Goal: Information Seeking & Learning: Learn about a topic

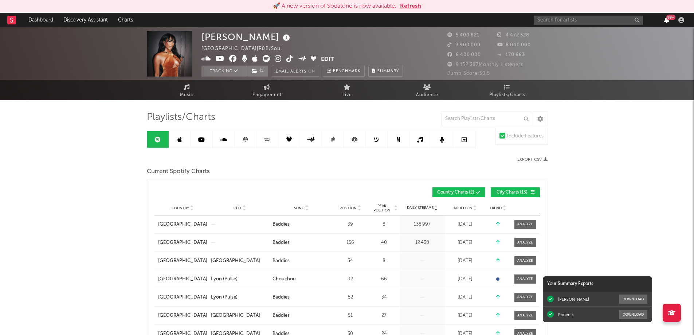
click at [667, 21] on icon "button" at bounding box center [666, 20] width 5 height 6
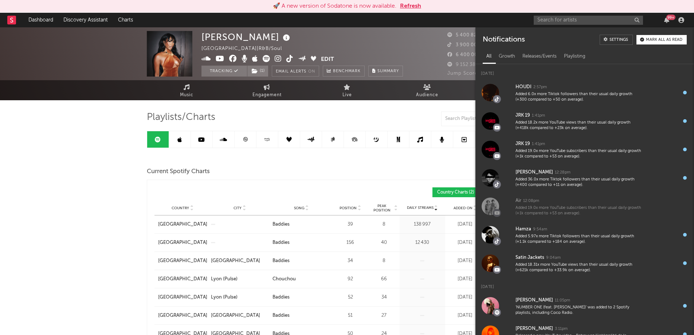
click at [548, 17] on input "text" at bounding box center [588, 20] width 109 height 9
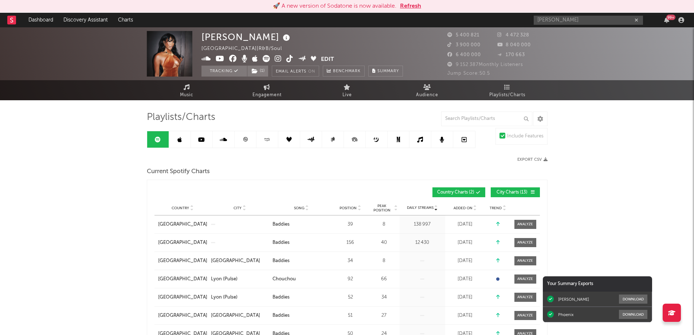
click at [570, 20] on input "bello dallas" at bounding box center [588, 20] width 109 height 9
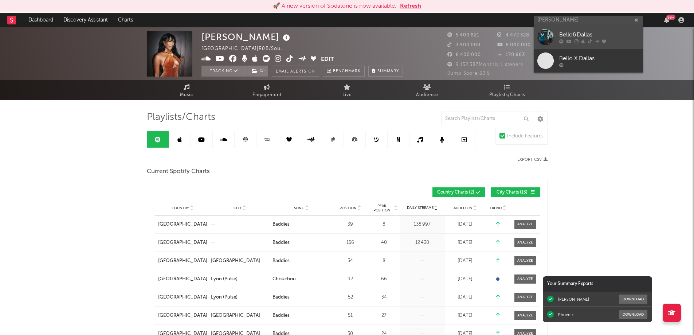
type input "bello dallas"
click at [570, 30] on link "Bello&Dallas" at bounding box center [588, 37] width 109 height 24
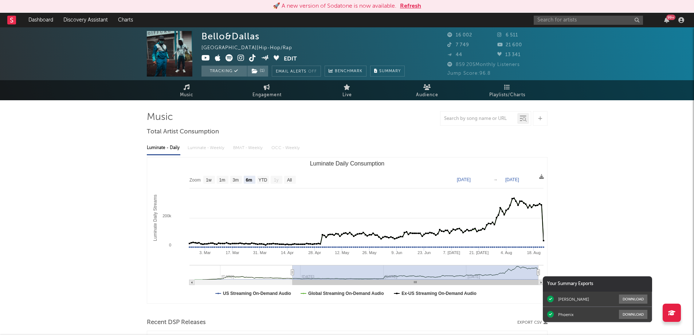
select select "6m"
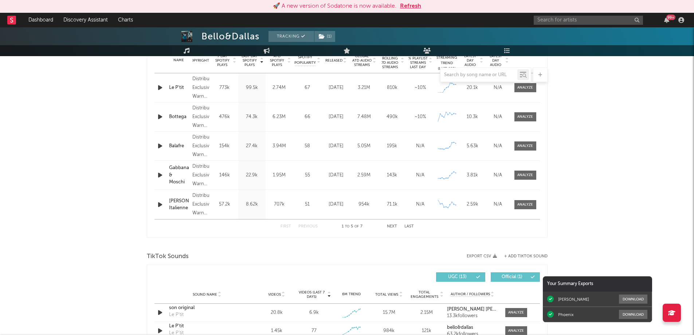
scroll to position [437, 0]
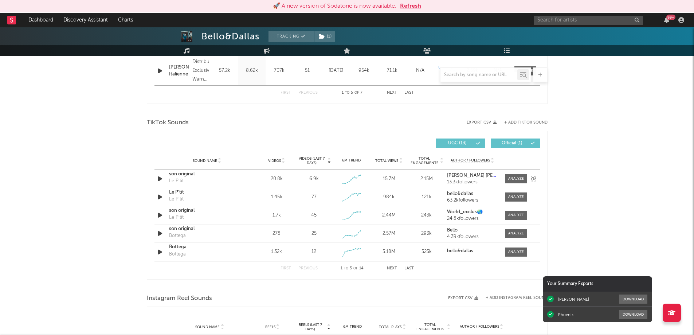
click at [161, 179] on icon "button" at bounding box center [160, 178] width 8 height 9
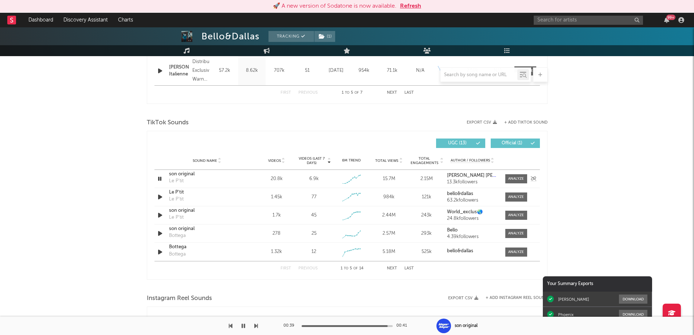
click at [159, 179] on icon "button" at bounding box center [159, 178] width 7 height 9
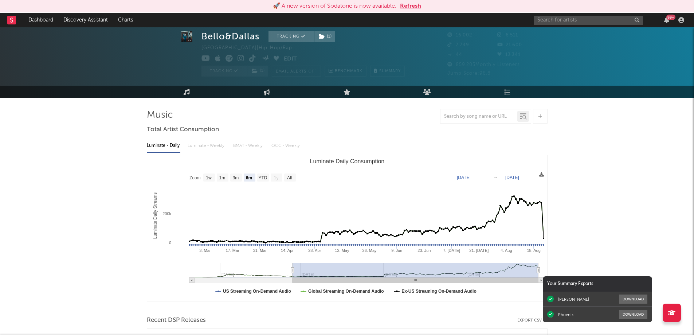
scroll to position [0, 0]
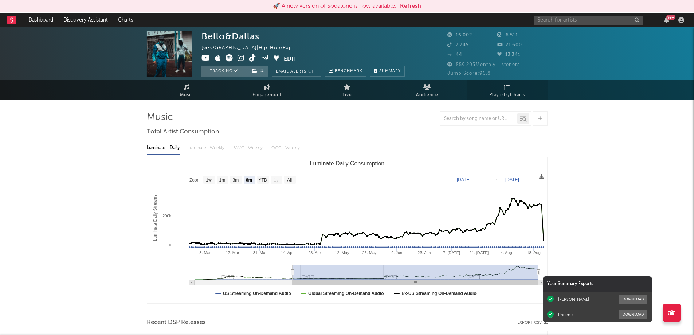
click at [514, 90] on link "Playlists/Charts" at bounding box center [507, 90] width 80 height 20
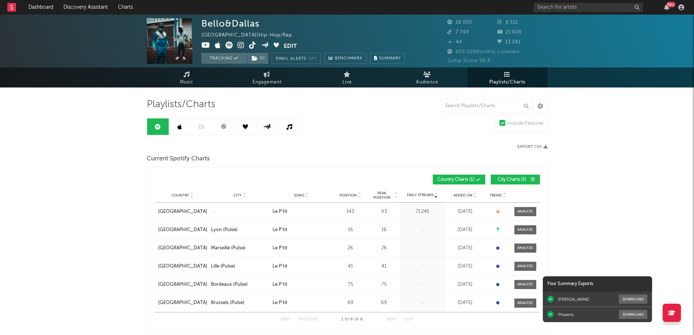
click at [225, 130] on link at bounding box center [224, 126] width 22 height 16
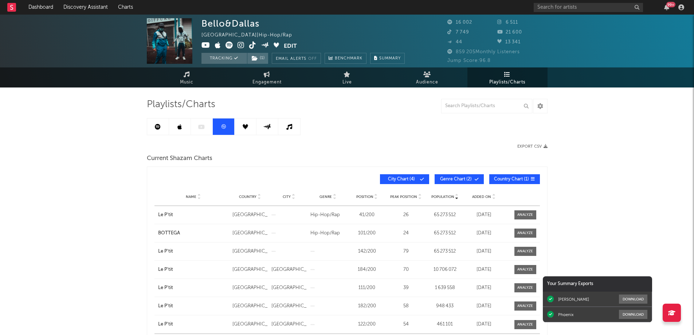
click at [667, 10] on div "99 +" at bounding box center [610, 7] width 153 height 15
click at [666, 8] on icon "button" at bounding box center [666, 7] width 5 height 6
click at [55, 170] on div "Bello&Dallas France | Hip-Hop/Rap Edit Tracking ( 1 ) Email Alerts Off Benchmar…" at bounding box center [347, 338] width 694 height 646
click at [566, 8] on input "text" at bounding box center [588, 7] width 109 height 9
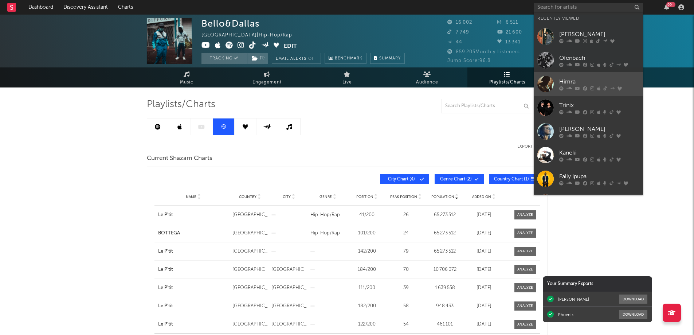
click at [591, 88] on icon at bounding box center [592, 88] width 4 height 4
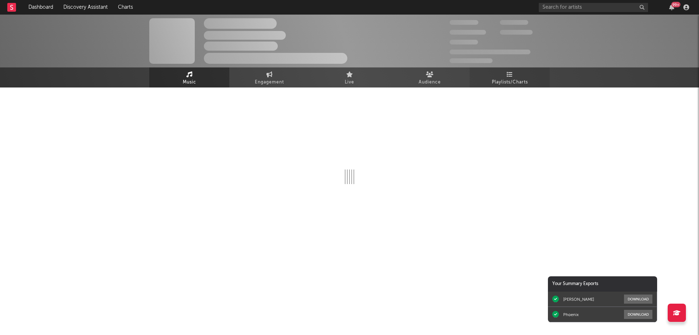
click at [517, 78] on span "Playlists/Charts" at bounding box center [510, 82] width 36 height 9
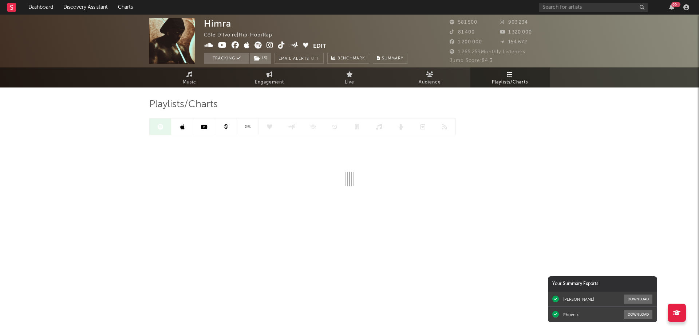
click at [230, 129] on link at bounding box center [226, 126] width 22 height 16
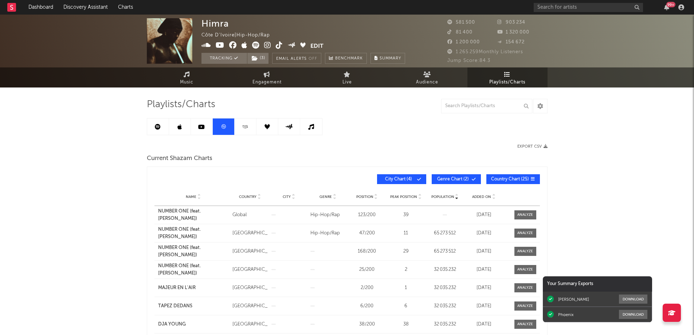
click at [475, 192] on div "Name Country City Genre Position Peak Position Population Added On Exit Date" at bounding box center [346, 197] width 385 height 18
click at [477, 195] on span "Added On" at bounding box center [481, 197] width 19 height 4
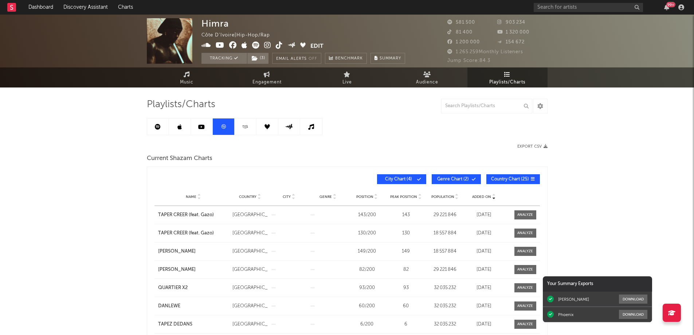
click at [164, 125] on link at bounding box center [158, 126] width 22 height 16
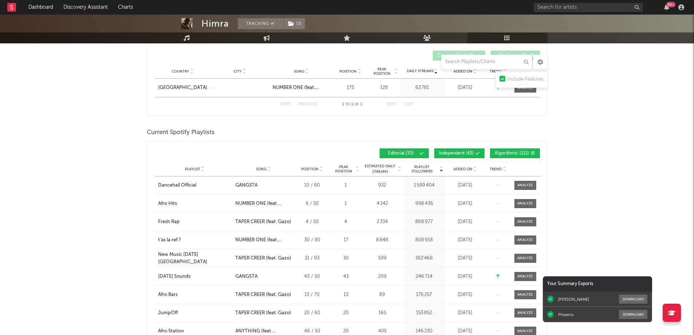
scroll to position [146, 0]
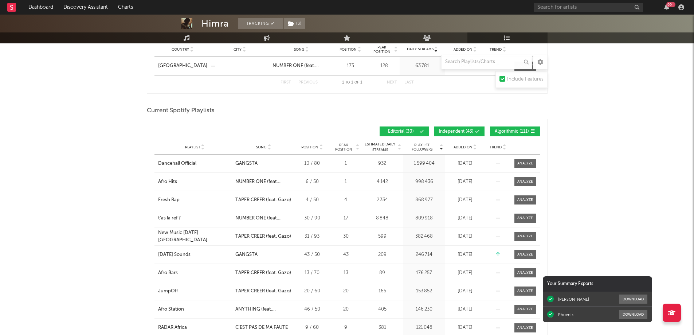
click at [466, 148] on span "Added On" at bounding box center [463, 147] width 19 height 4
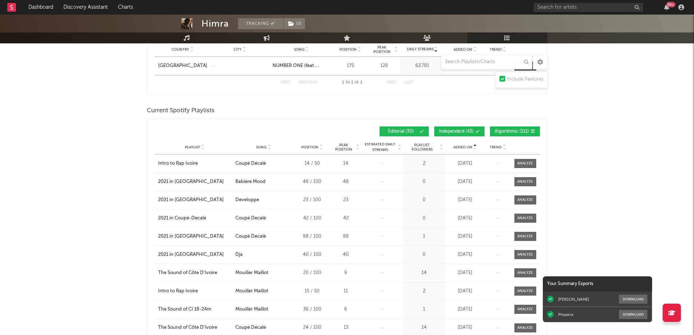
click at [466, 148] on span "Added On" at bounding box center [463, 147] width 19 height 4
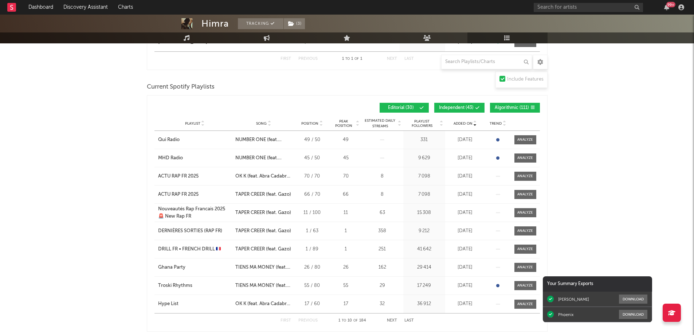
scroll to position [182, 0]
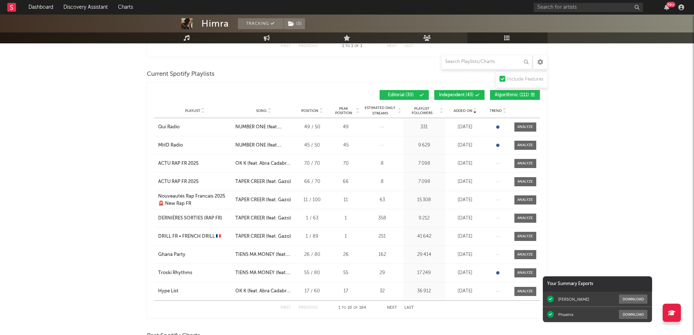
click at [425, 114] on div "Playlist City Song Position Peak Position Estimated Daily Streams Playlist Foll…" at bounding box center [346, 110] width 385 height 15
click at [425, 112] on span "Playlist Followers" at bounding box center [422, 110] width 34 height 9
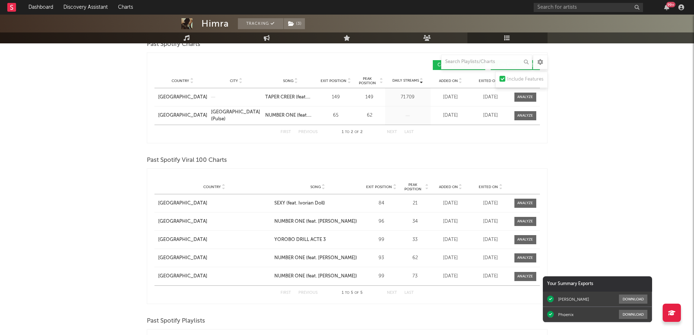
scroll to position [656, 0]
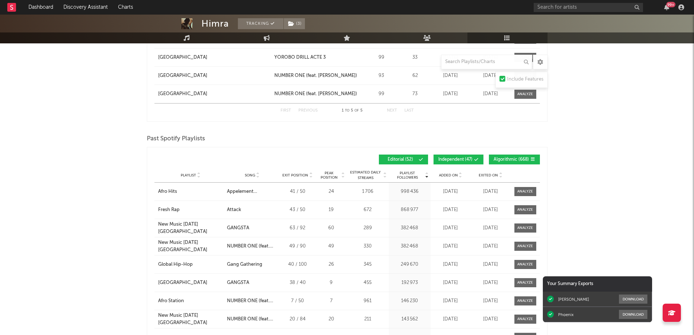
click at [481, 173] on span "Exited On" at bounding box center [488, 175] width 19 height 4
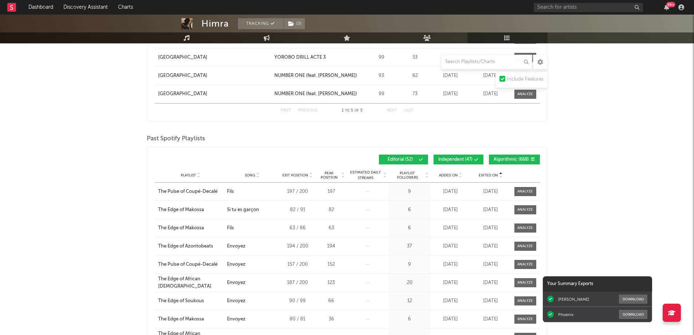
click at [481, 173] on span "Exited On" at bounding box center [488, 175] width 19 height 4
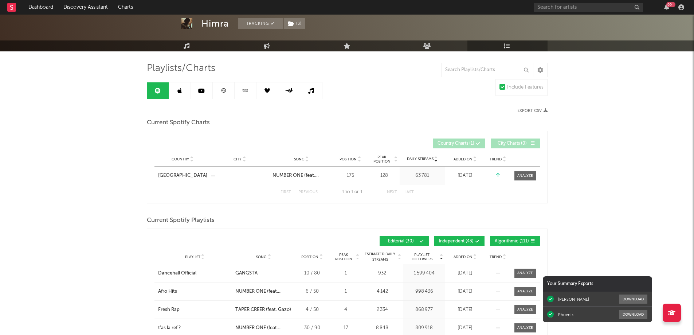
scroll to position [0, 0]
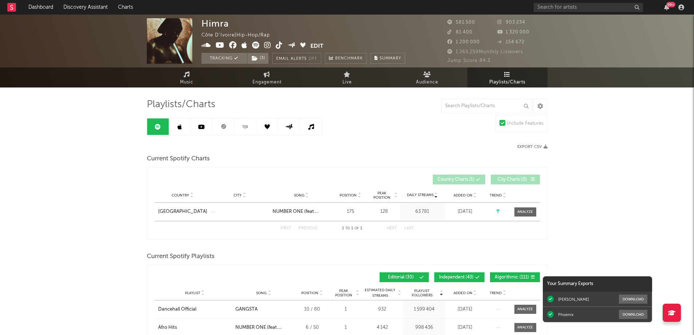
click at [185, 125] on link at bounding box center [180, 126] width 22 height 16
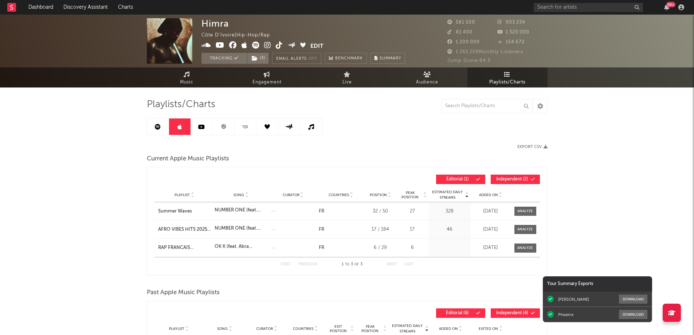
click at [667, 6] on div "99 +" at bounding box center [670, 4] width 9 height 5
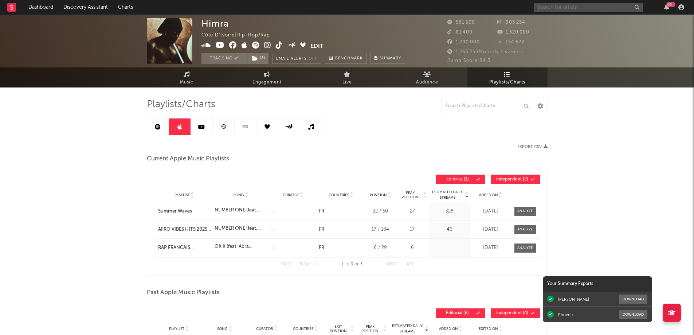
click at [542, 8] on input "text" at bounding box center [588, 7] width 109 height 9
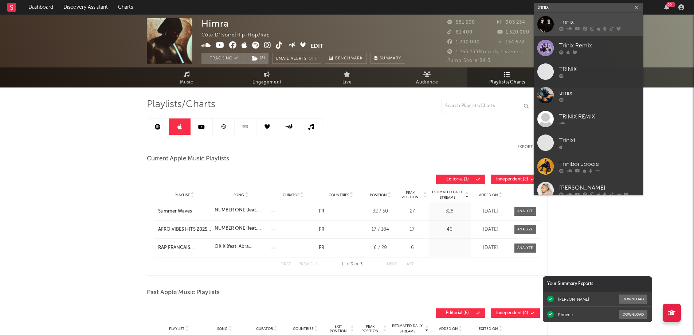
type input "trinix"
click at [565, 24] on div "Trinix" at bounding box center [599, 21] width 80 height 9
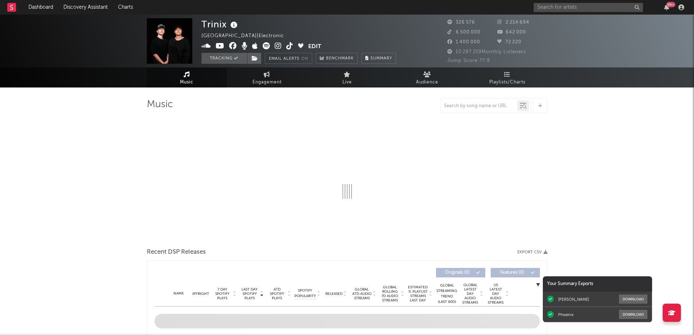
select select "6m"
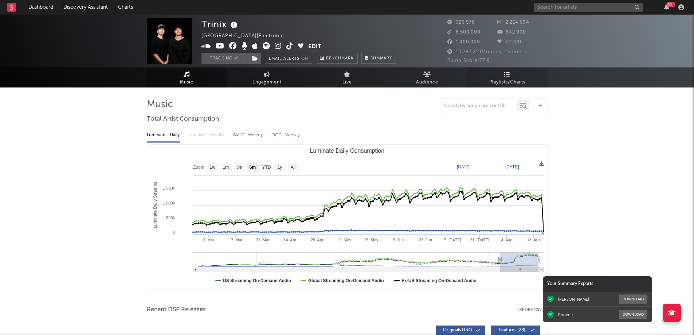
click at [508, 81] on span "Playlists/Charts" at bounding box center [507, 82] width 36 height 9
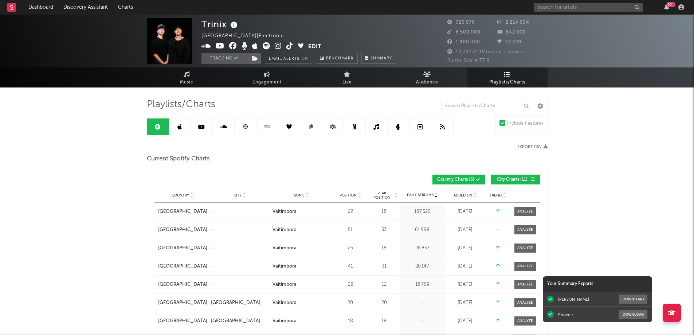
click at [667, 7] on div "99 +" at bounding box center [670, 4] width 9 height 5
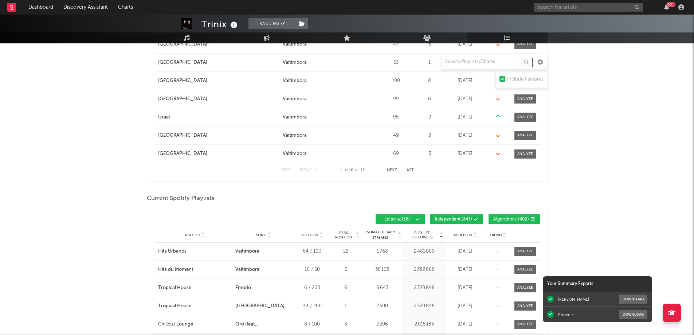
scroll to position [510, 0]
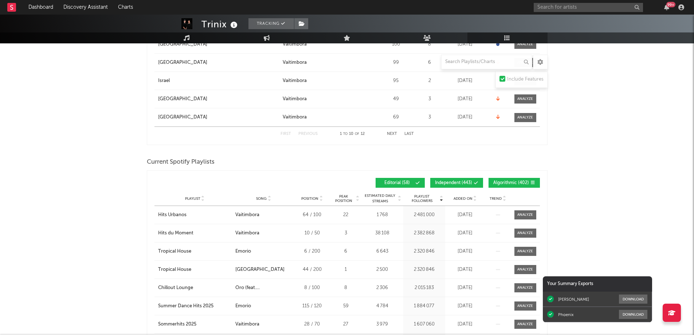
click at [469, 196] on span "Added On" at bounding box center [463, 198] width 19 height 4
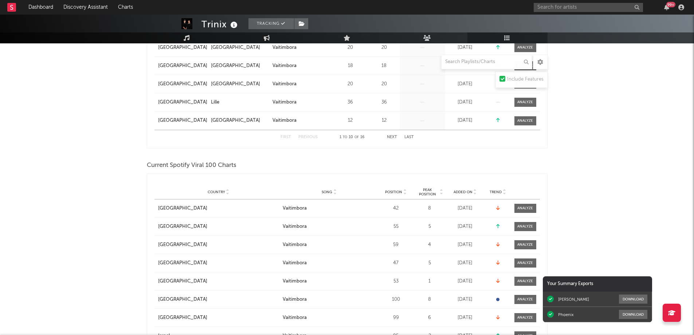
scroll to position [546, 0]
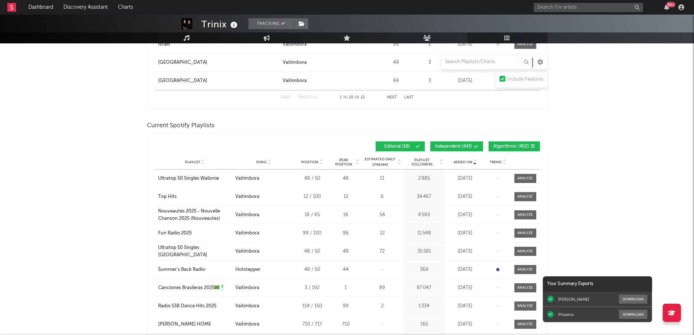
click at [468, 160] on span "Added On" at bounding box center [463, 162] width 19 height 4
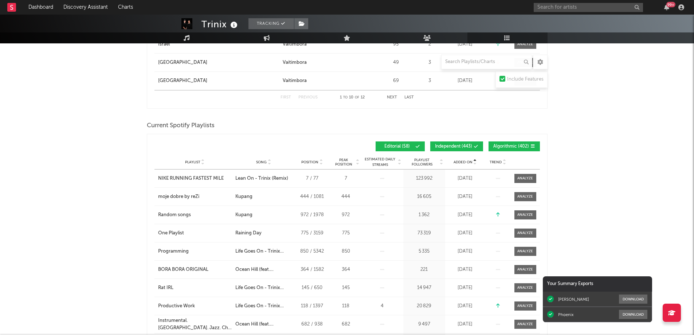
click at [468, 160] on span "Added On" at bounding box center [463, 162] width 19 height 4
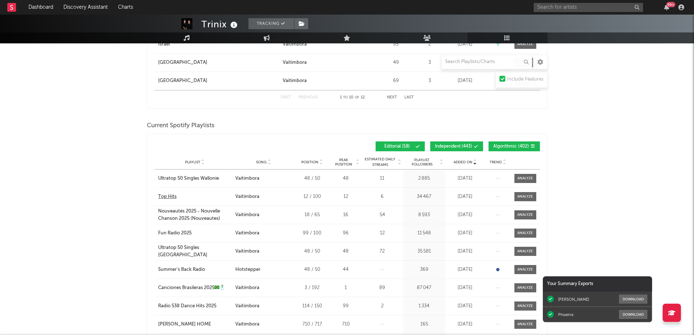
click at [166, 194] on div "Top Hits" at bounding box center [167, 196] width 19 height 7
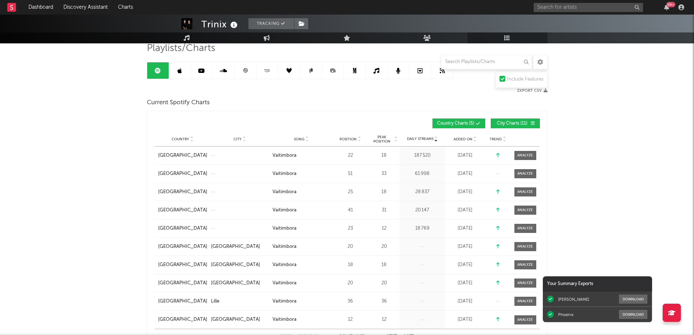
scroll to position [0, 0]
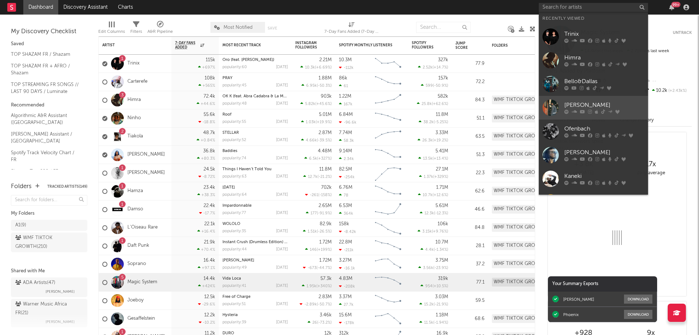
click at [574, 111] on icon at bounding box center [574, 112] width 5 height 4
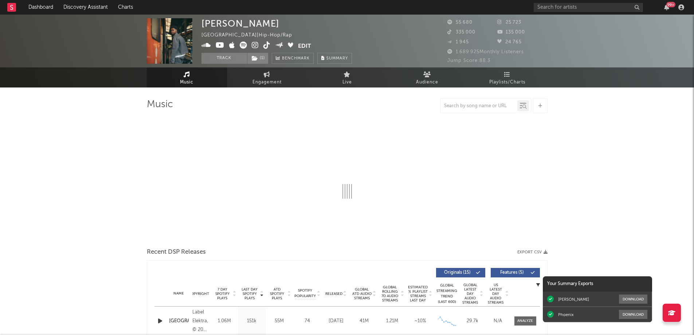
select select "6m"
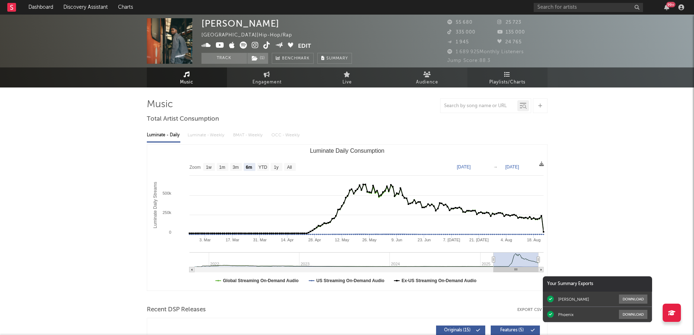
click at [502, 79] on span "Playlists/Charts" at bounding box center [507, 82] width 36 height 9
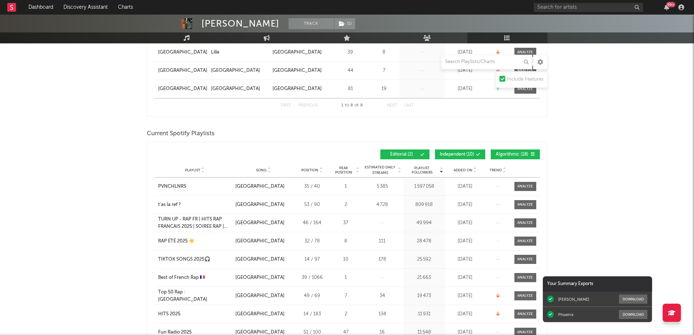
scroll to position [255, 0]
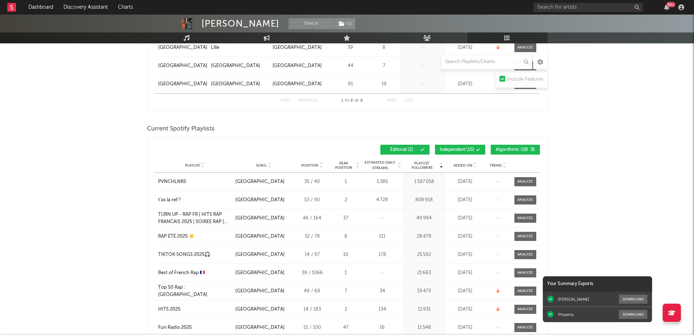
click at [463, 166] on span "Added On" at bounding box center [463, 165] width 19 height 4
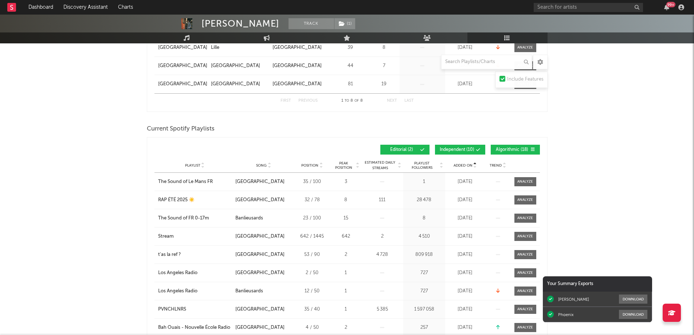
click at [463, 166] on span "Added On" at bounding box center [463, 165] width 19 height 4
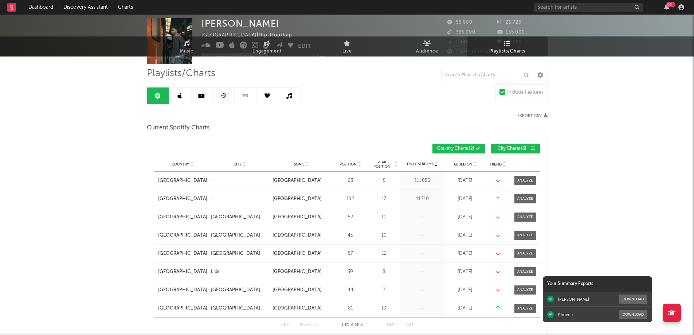
scroll to position [0, 0]
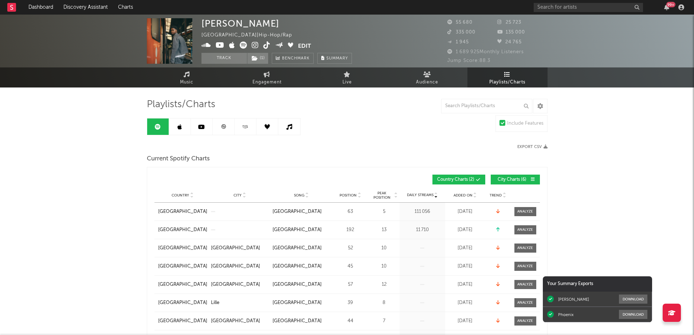
click at [182, 130] on link at bounding box center [180, 126] width 22 height 16
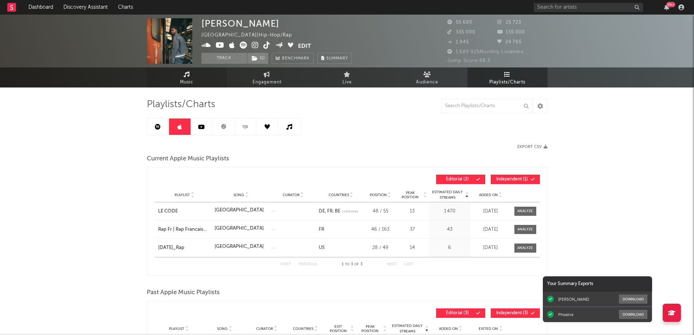
click at [187, 80] on span "Music" at bounding box center [186, 82] width 13 height 9
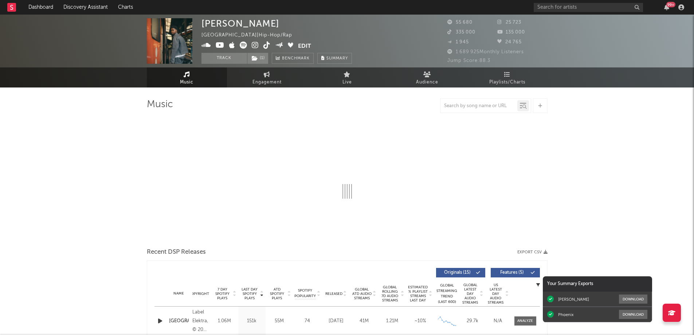
select select "6m"
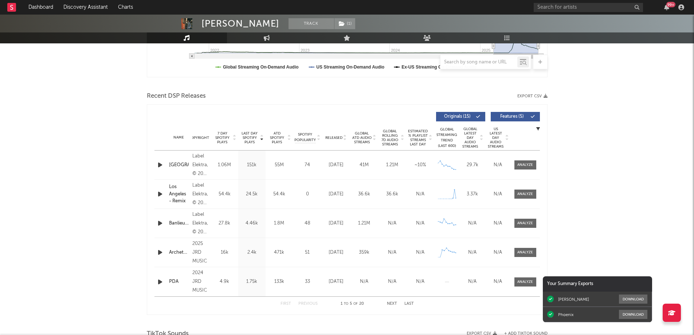
scroll to position [219, 0]
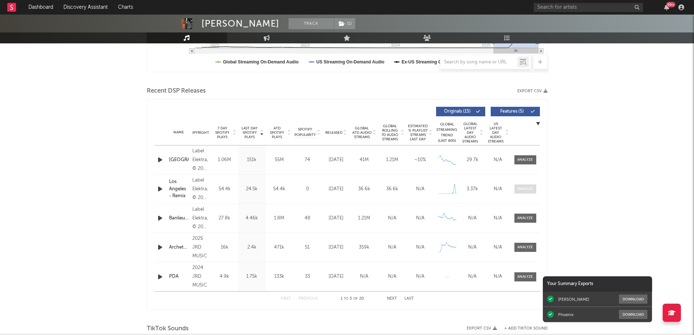
click at [525, 188] on div at bounding box center [525, 188] width 16 height 5
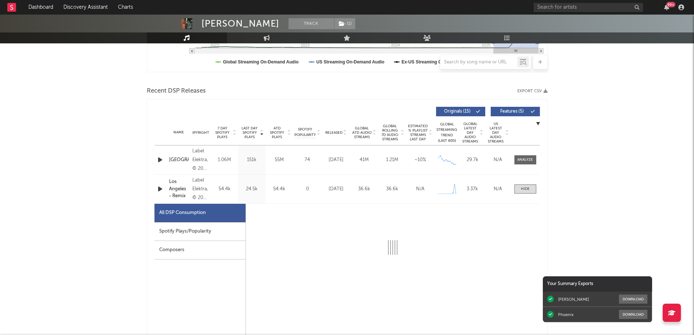
select select "1w"
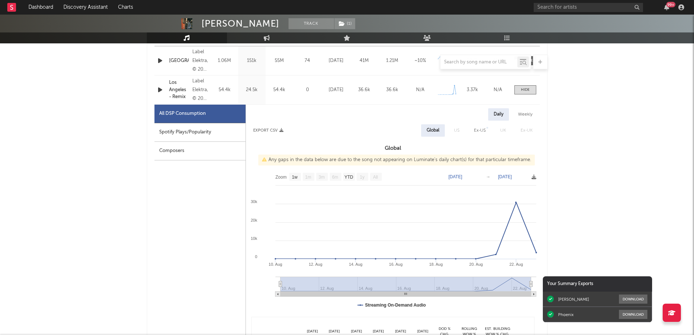
scroll to position [328, 0]
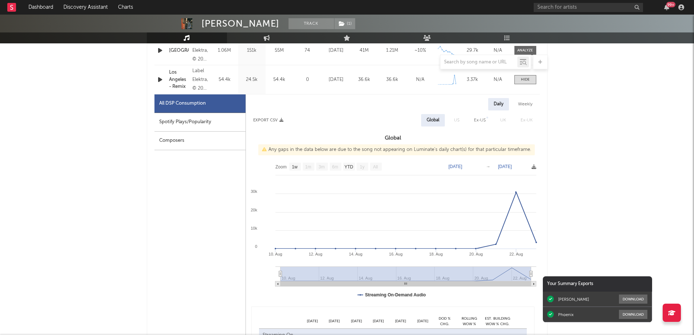
click at [188, 121] on div "Spotify Plays/Popularity" at bounding box center [199, 122] width 91 height 19
select select "1w"
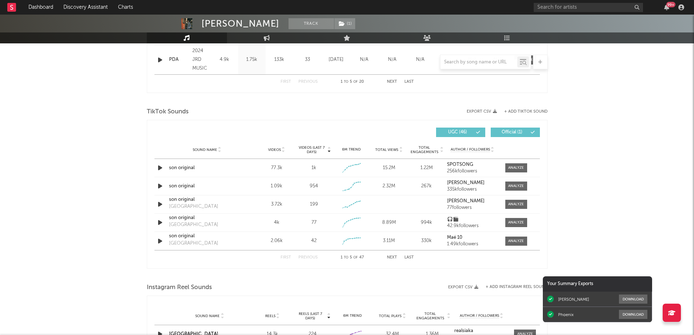
scroll to position [801, 0]
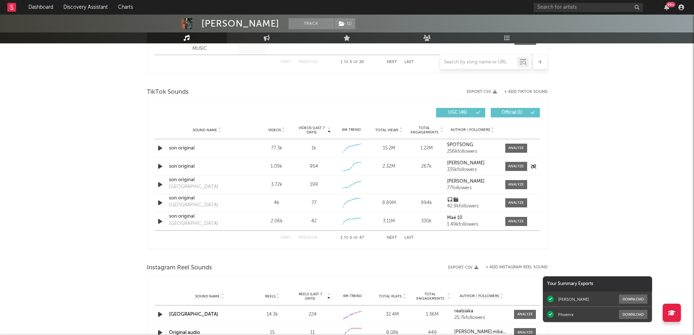
click at [160, 167] on icon "button" at bounding box center [160, 166] width 8 height 9
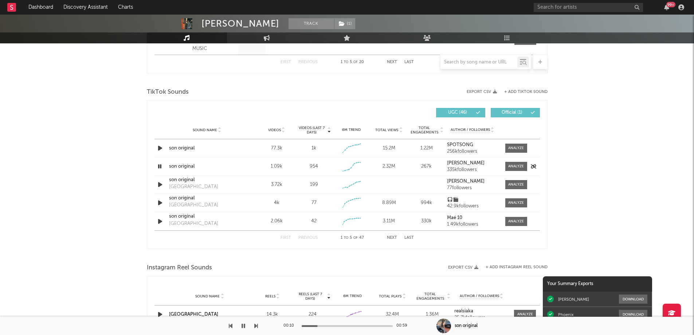
click at [160, 167] on icon "button" at bounding box center [159, 166] width 7 height 9
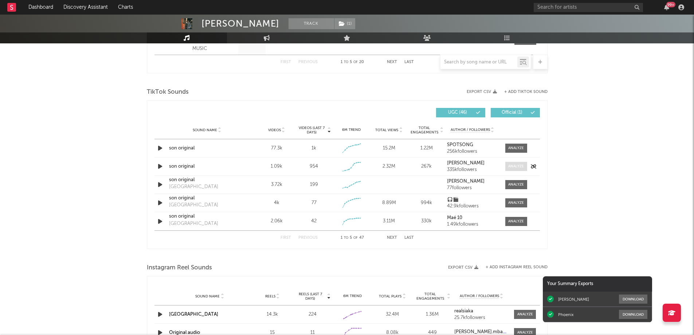
click at [515, 166] on div at bounding box center [516, 166] width 16 height 5
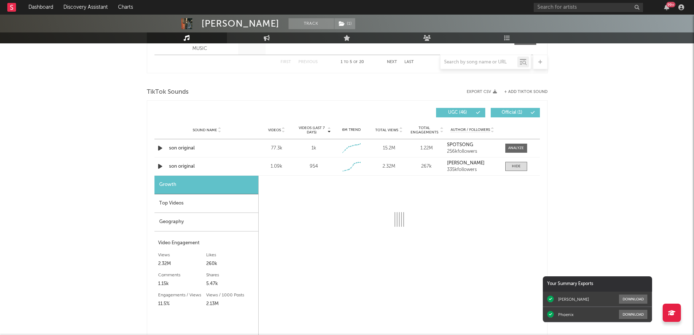
select select "1w"
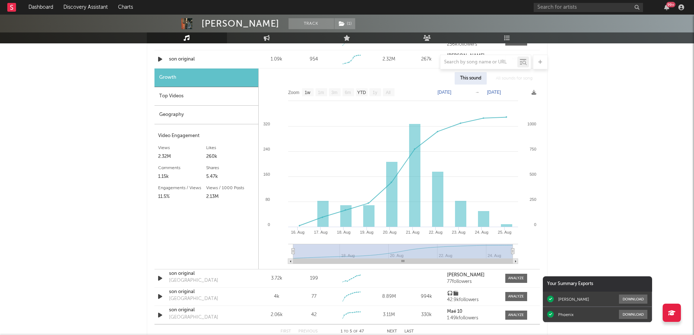
scroll to position [911, 0]
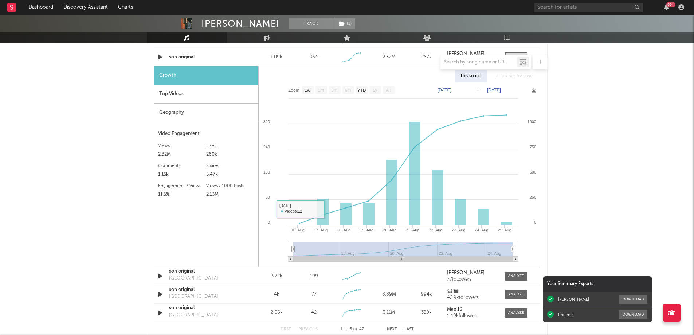
click at [205, 94] on div "Top Videos" at bounding box center [206, 94] width 104 height 19
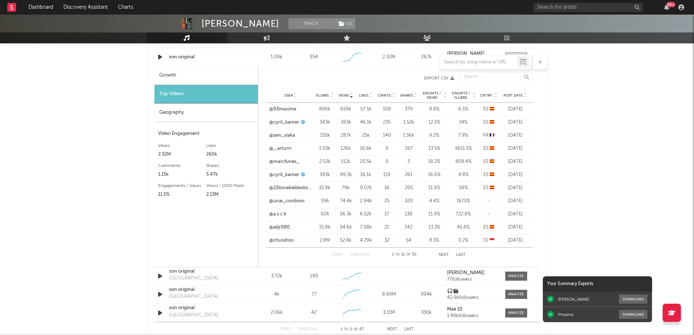
click at [511, 94] on span "Post Date" at bounding box center [512, 95] width 19 height 4
click at [285, 107] on link "@rayanlewiis" at bounding box center [283, 109] width 28 height 7
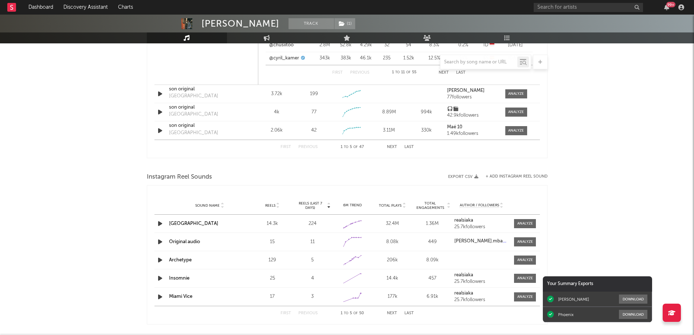
scroll to position [874, 0]
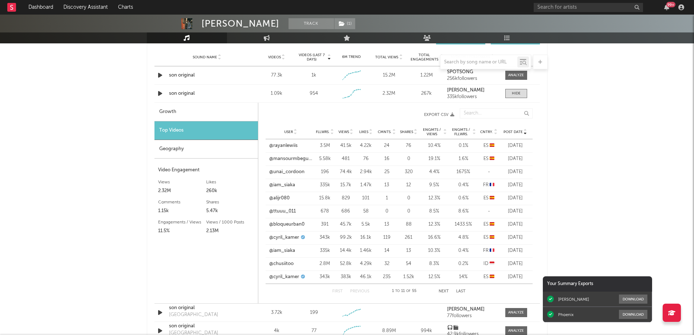
click at [197, 148] on div "Geography" at bounding box center [205, 149] width 103 height 19
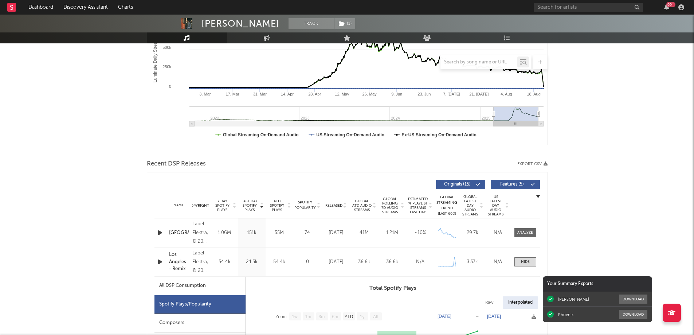
scroll to position [0, 0]
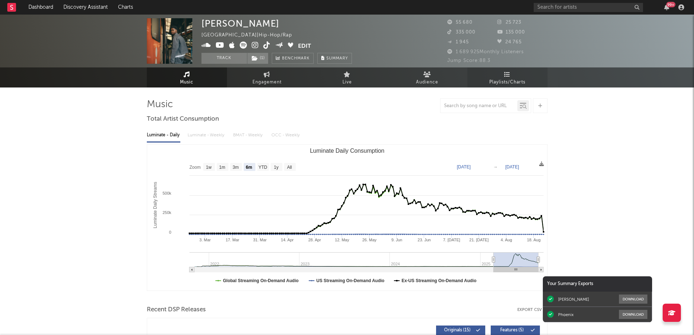
click at [503, 75] on link "Playlists/Charts" at bounding box center [507, 77] width 80 height 20
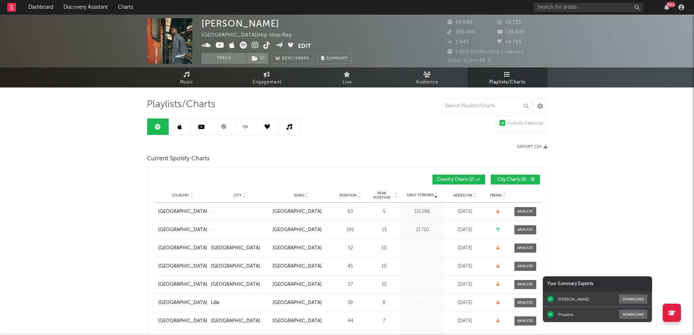
click at [227, 128] on link at bounding box center [224, 126] width 22 height 16
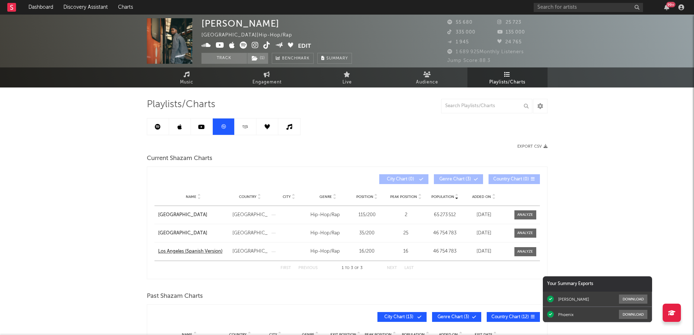
click at [201, 252] on div "Los Angeles (Spanish Version)" at bounding box center [193, 251] width 71 height 7
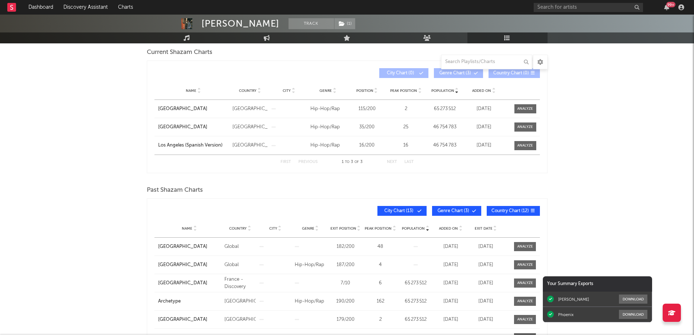
scroll to position [109, 0]
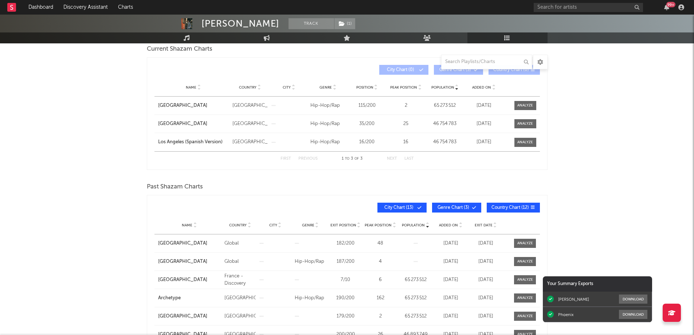
click at [480, 88] on span "Added On" at bounding box center [481, 87] width 19 height 4
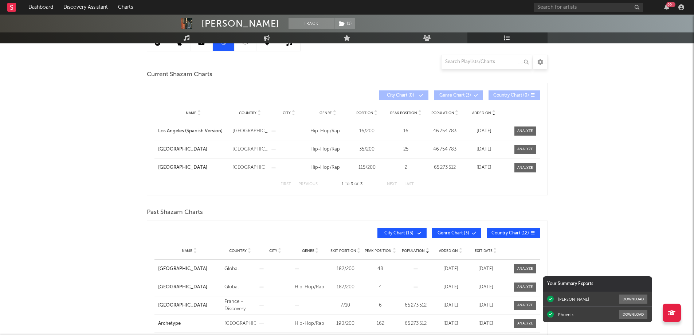
scroll to position [73, 0]
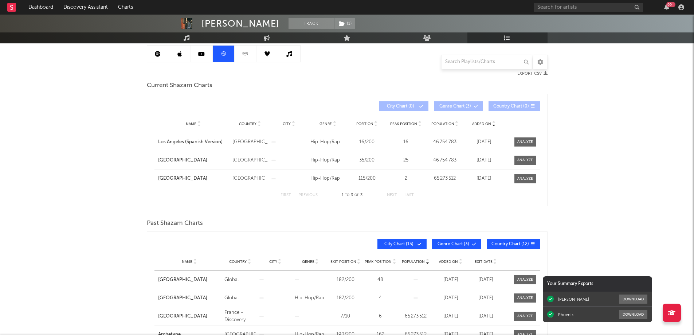
drag, startPoint x: 123, startPoint y: 80, endPoint x: 127, endPoint y: 75, distance: 6.5
click at [127, 75] on div "[PERSON_NAME] Track ( 1 ) [GEOGRAPHIC_DATA] | Hip-Hop/Rap Edit Track ( 1 ) Benc…" at bounding box center [347, 228] width 694 height 573
